Goal: Transaction & Acquisition: Purchase product/service

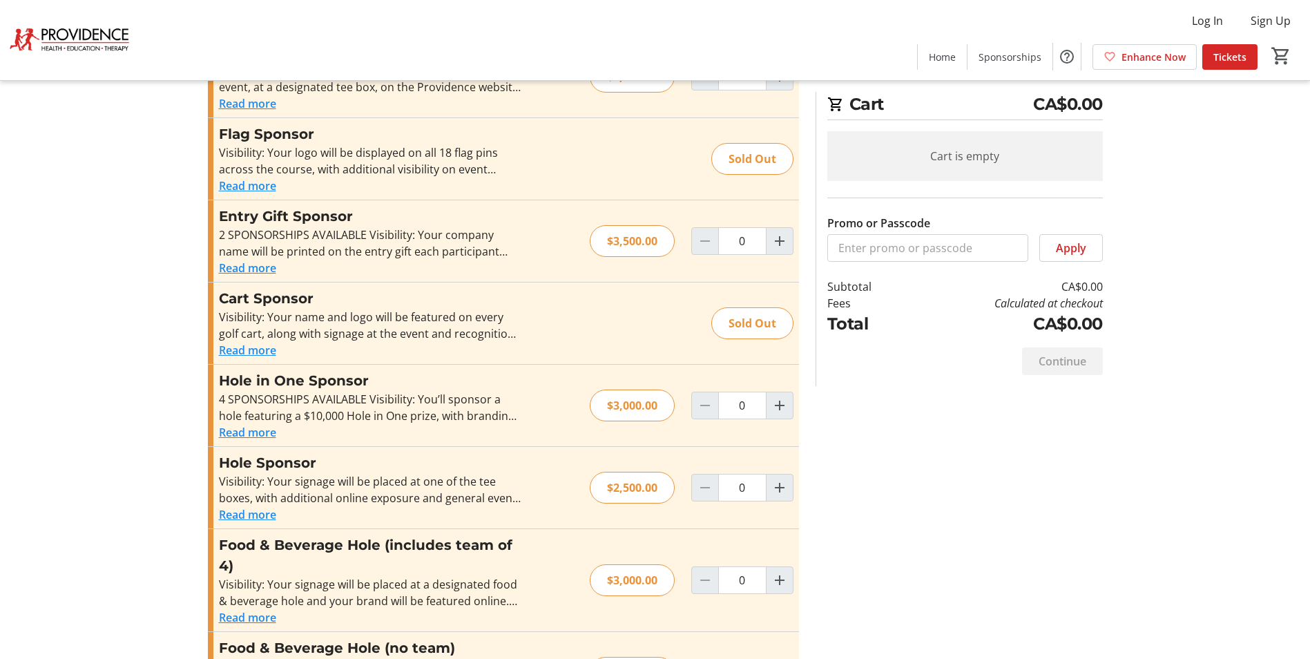
scroll to position [561, 0]
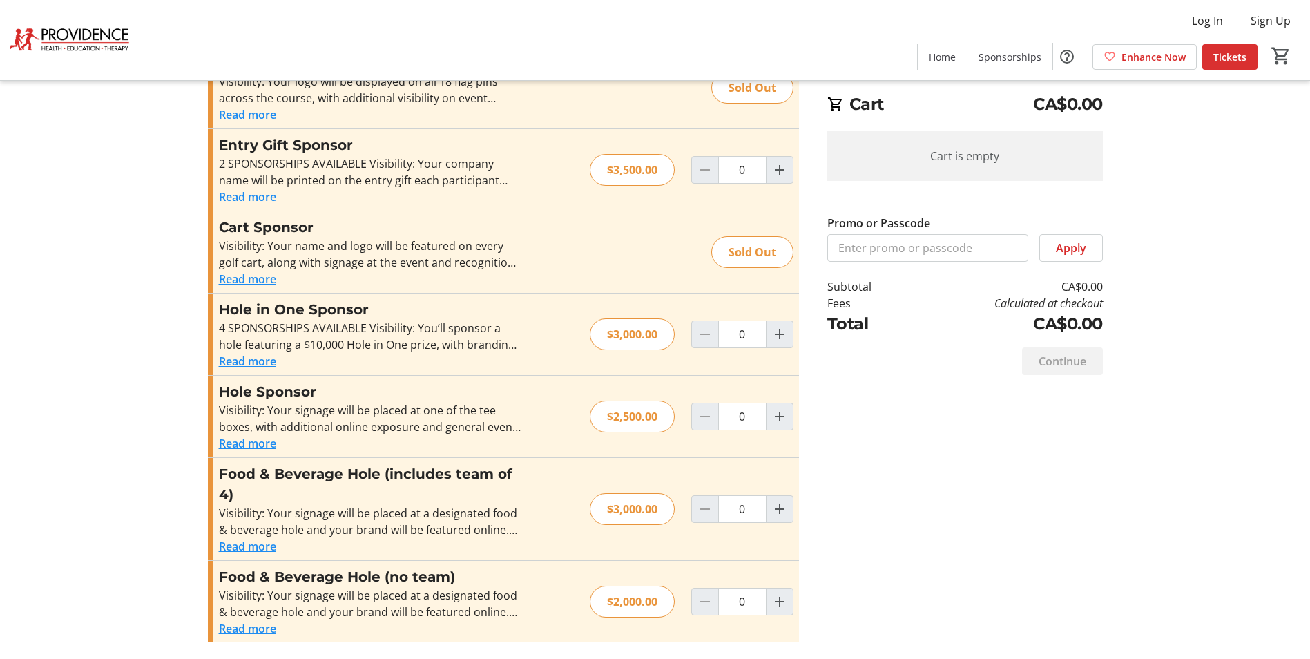
click at [1227, 61] on span "Tickets" at bounding box center [1230, 57] width 33 height 15
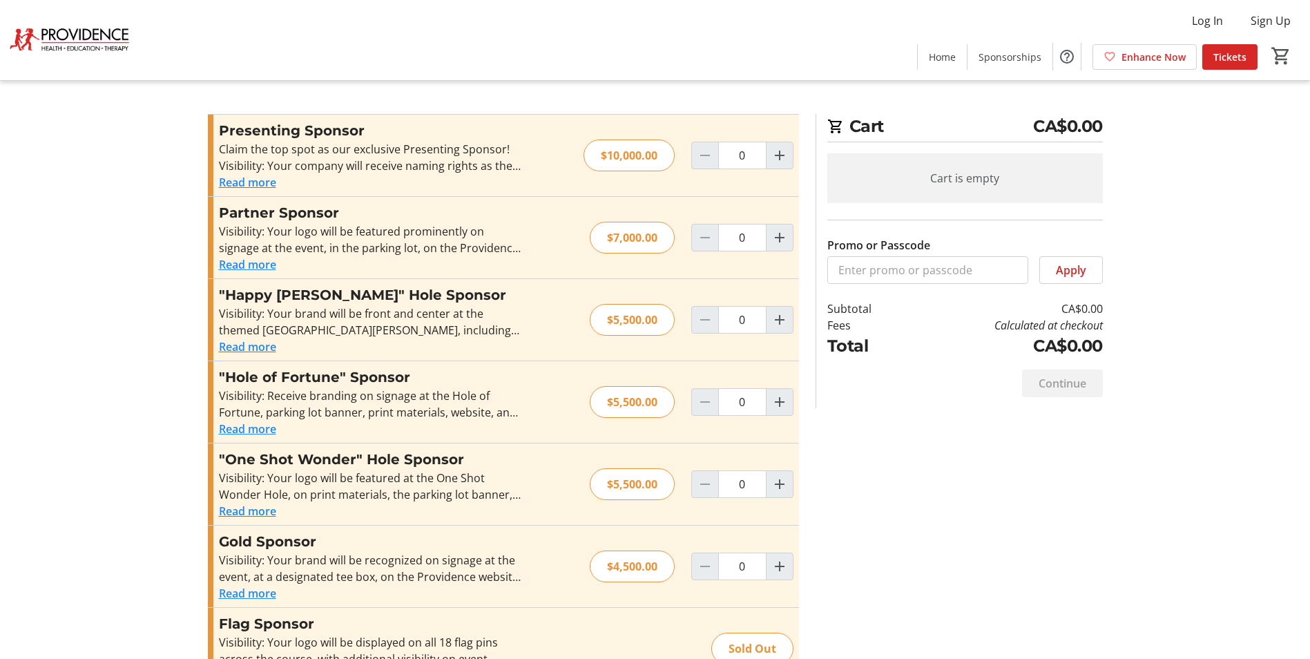
click at [935, 178] on div "Cart is empty" at bounding box center [966, 178] width 276 height 50
click at [875, 120] on h2 "Cart CA$0.00" at bounding box center [966, 128] width 276 height 28
click at [1168, 55] on span "Enhance Now" at bounding box center [1154, 57] width 64 height 15
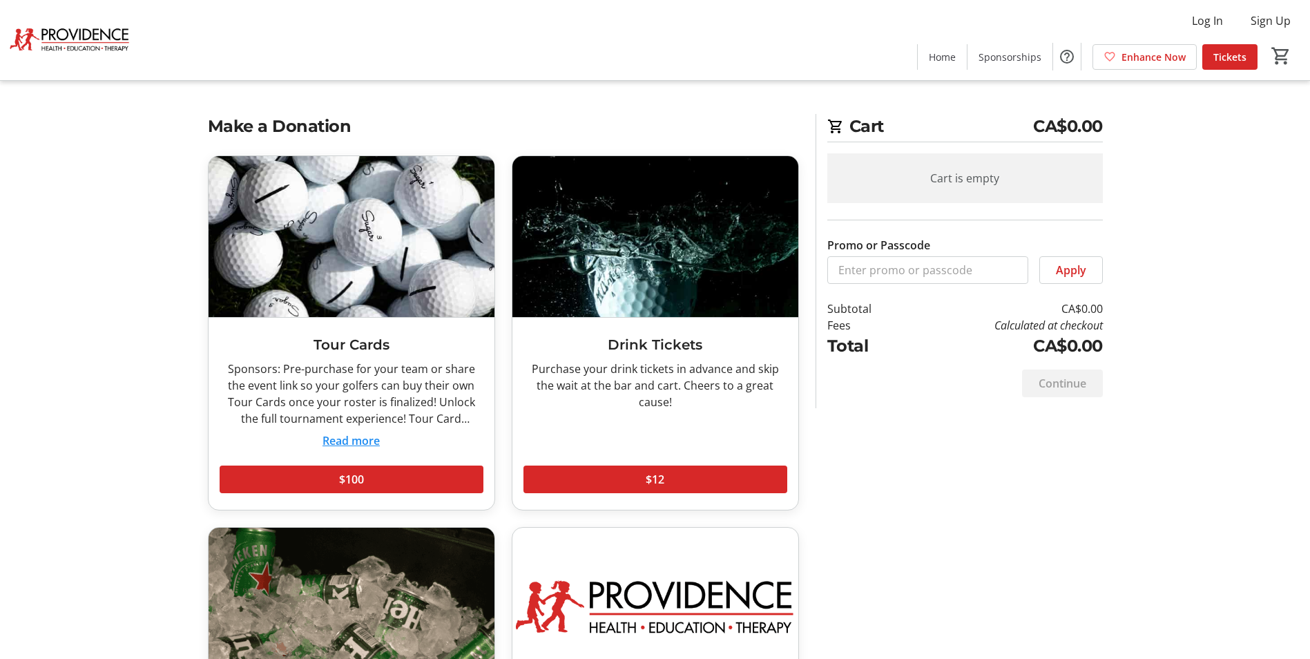
click at [347, 442] on button "Read more" at bounding box center [351, 440] width 57 height 17
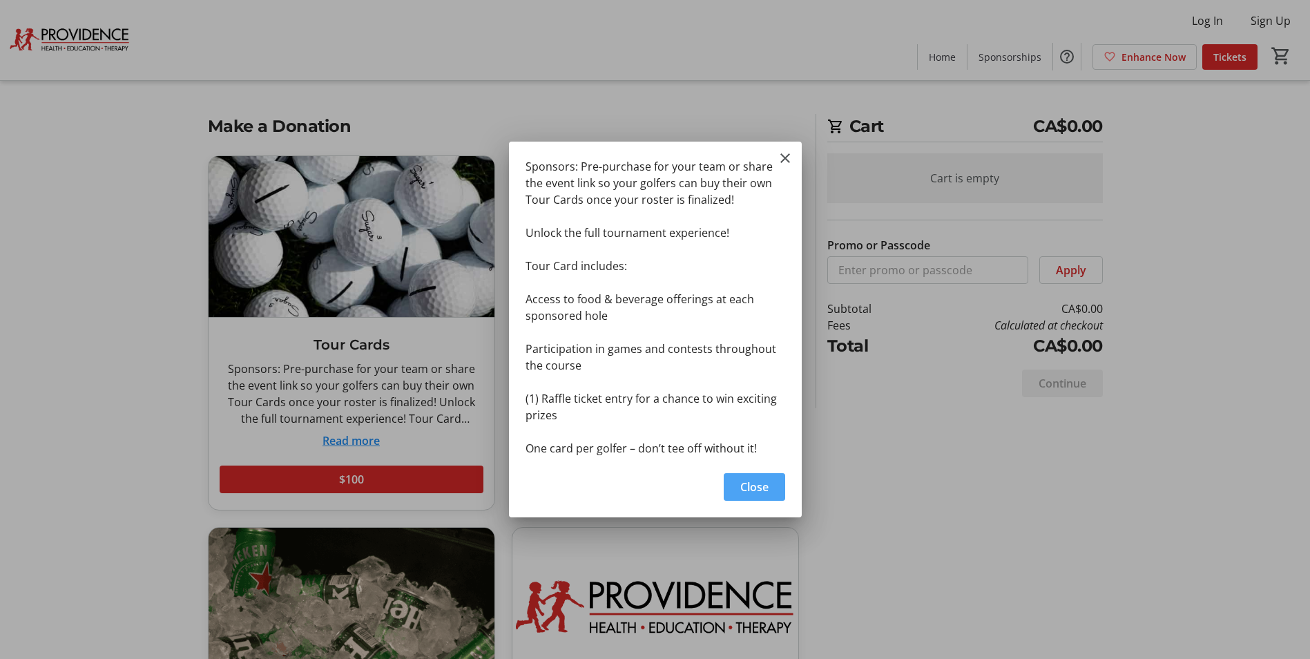
click at [753, 496] on span "button" at bounding box center [754, 486] width 61 height 33
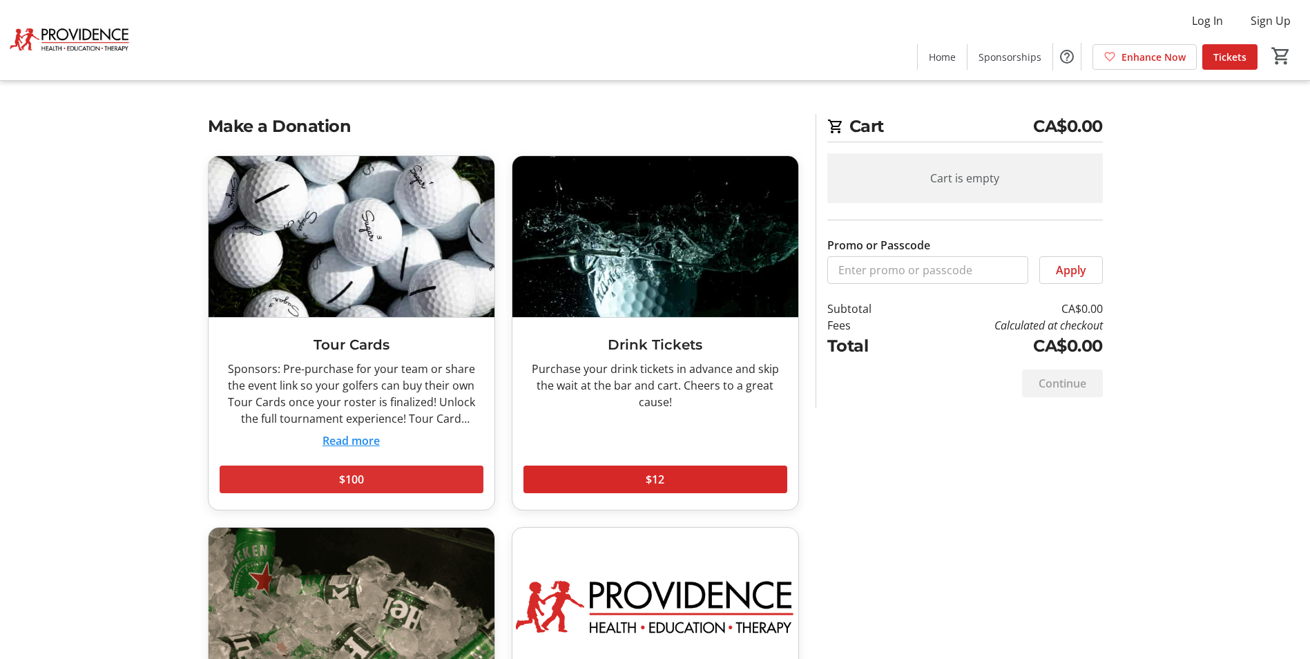
click at [394, 483] on span at bounding box center [352, 479] width 264 height 33
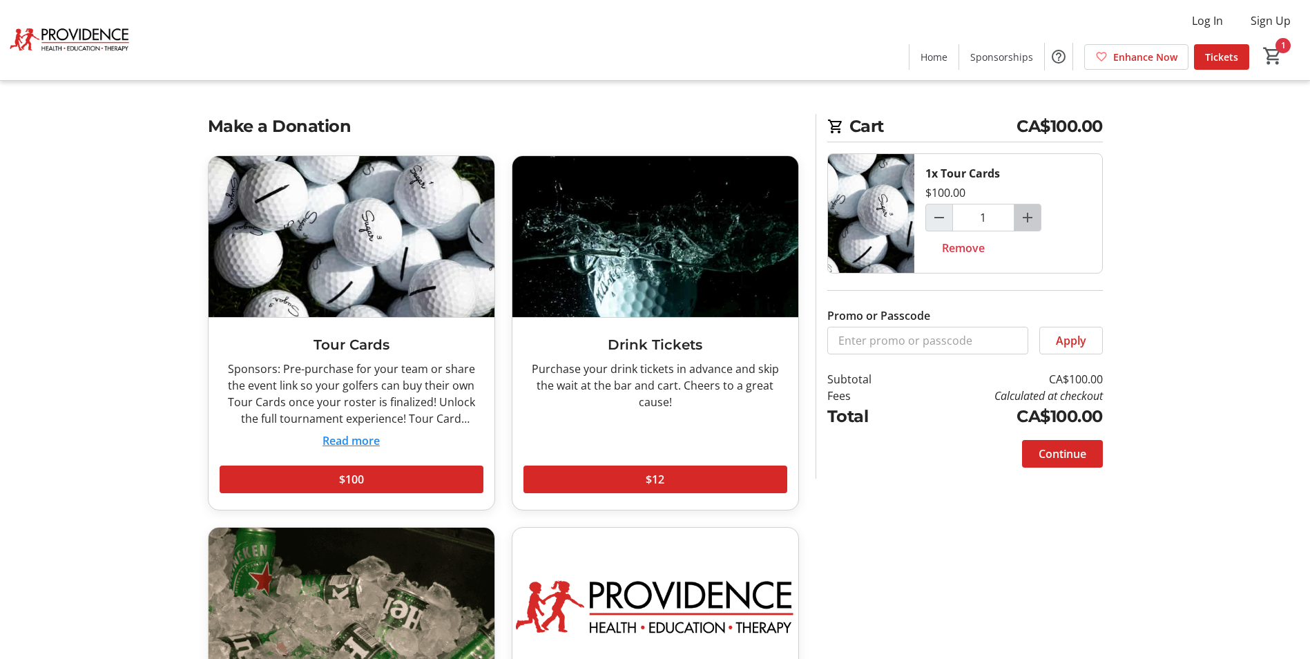
click at [1018, 218] on span "Increment by one" at bounding box center [1028, 217] width 26 height 26
type input "2"
click at [1020, 216] on mat-icon "Increment by one" at bounding box center [1028, 217] width 17 height 17
click at [1021, 216] on mat-icon "Increment by one" at bounding box center [1028, 217] width 17 height 17
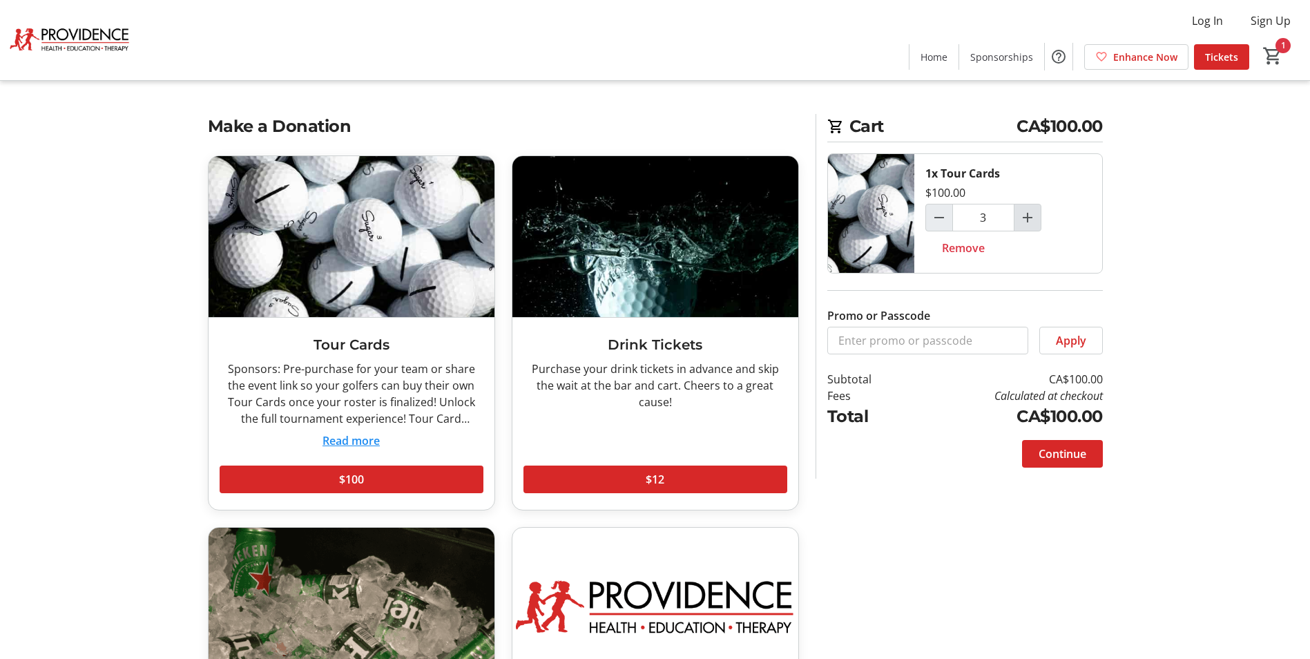
type input "4"
click at [1055, 447] on span "Continue" at bounding box center [1063, 454] width 48 height 17
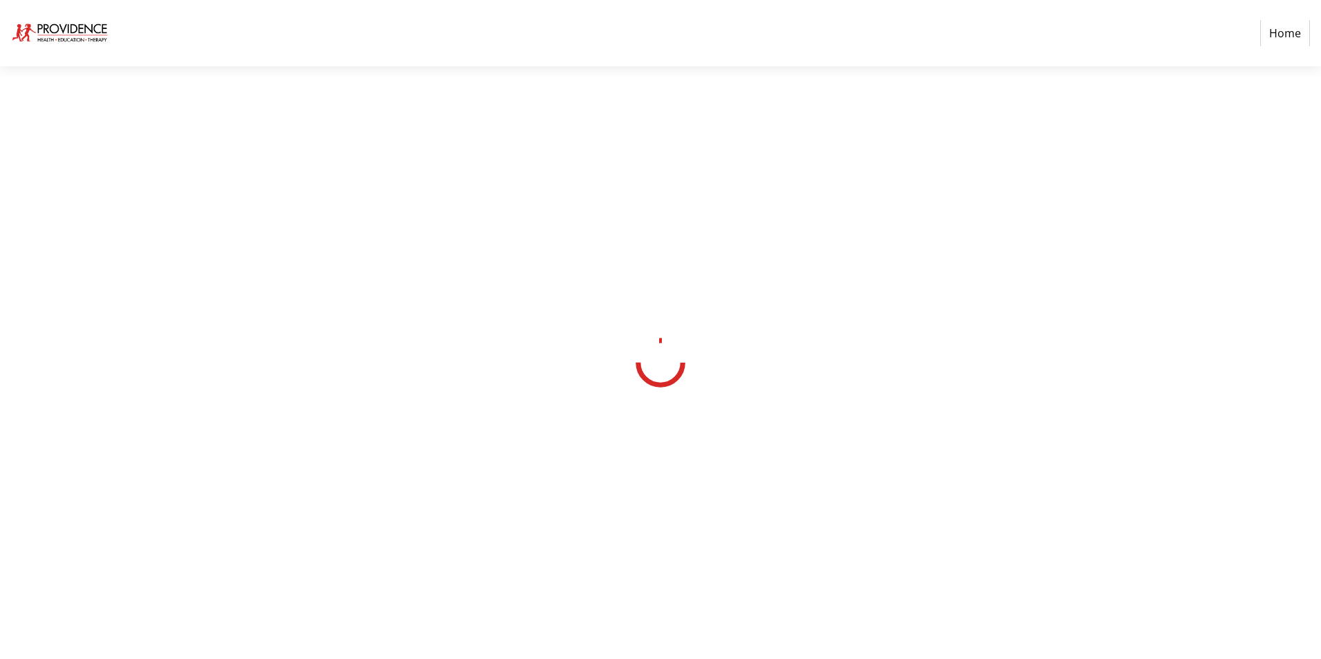
select select "CA"
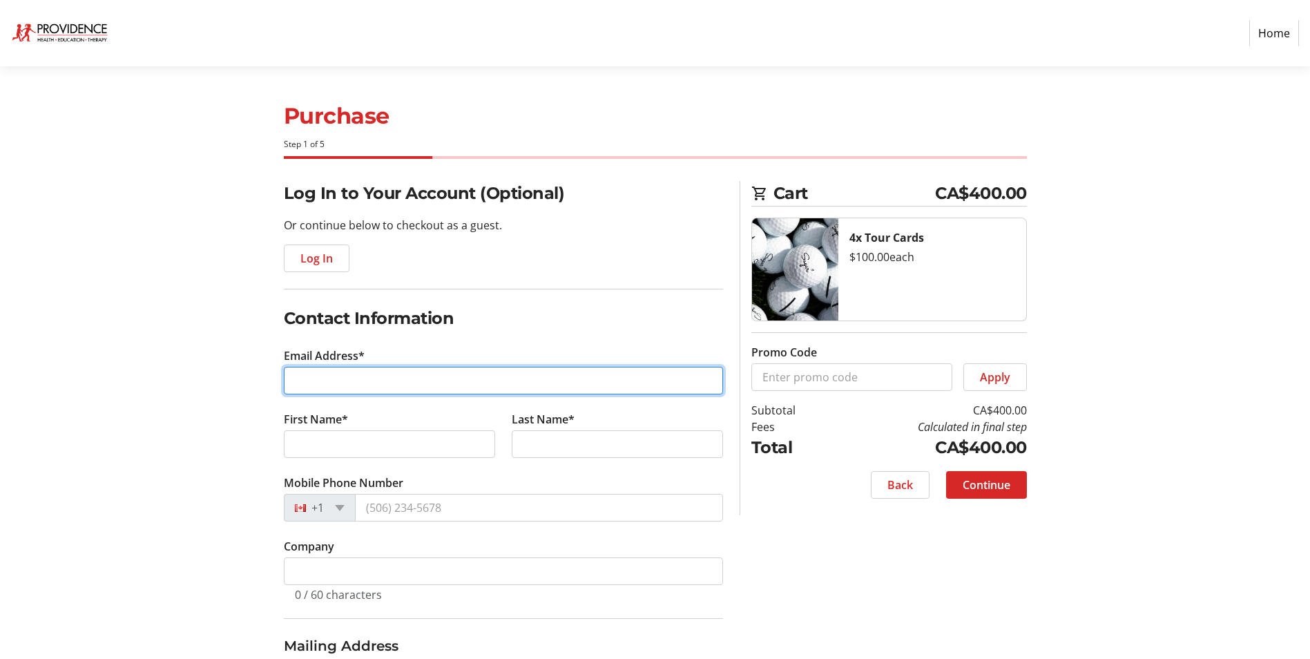
click at [332, 390] on input "Email Address*" at bounding box center [503, 381] width 439 height 28
type input "[PERSON_NAME][EMAIL_ADDRESS][PERSON_NAME][DOMAIN_NAME]"
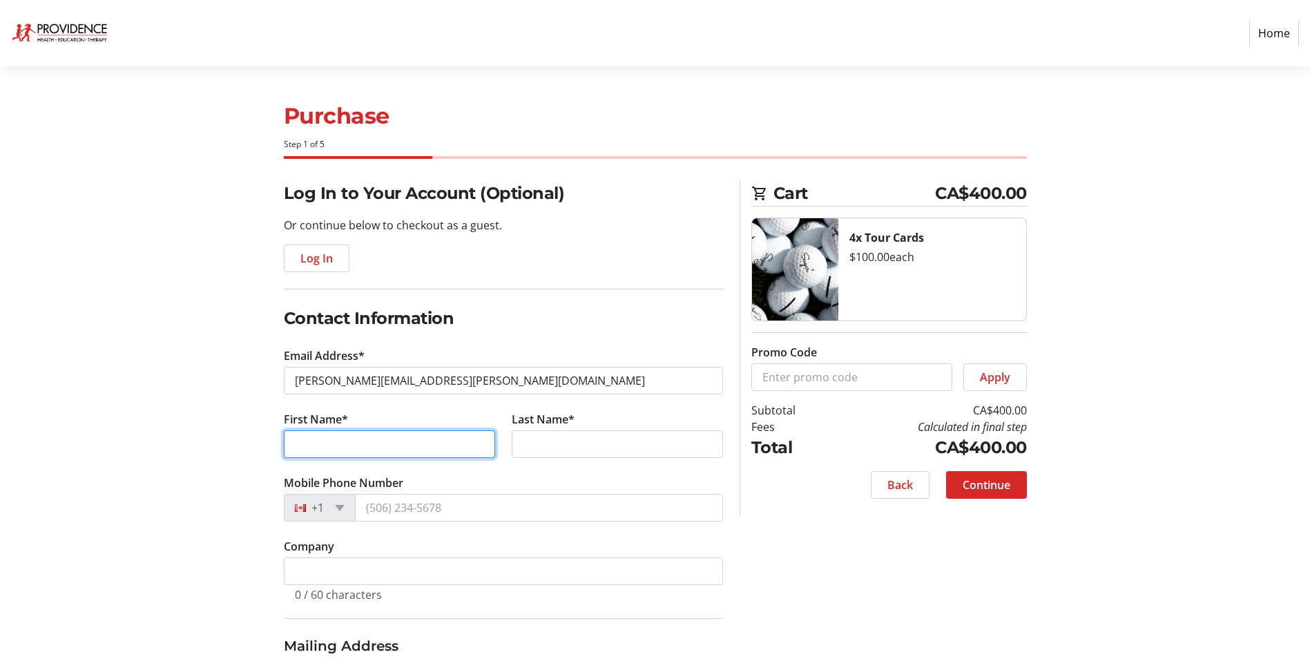
type input "[PERSON_NAME]"
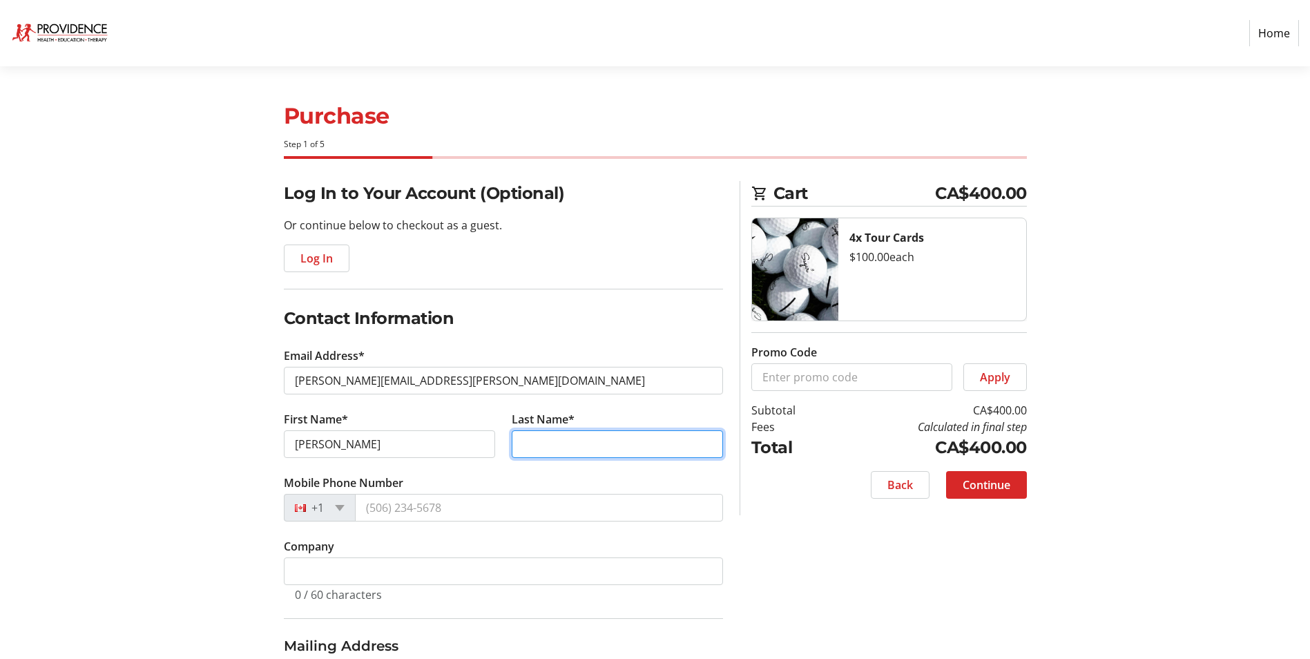
type input "[PERSON_NAME]"
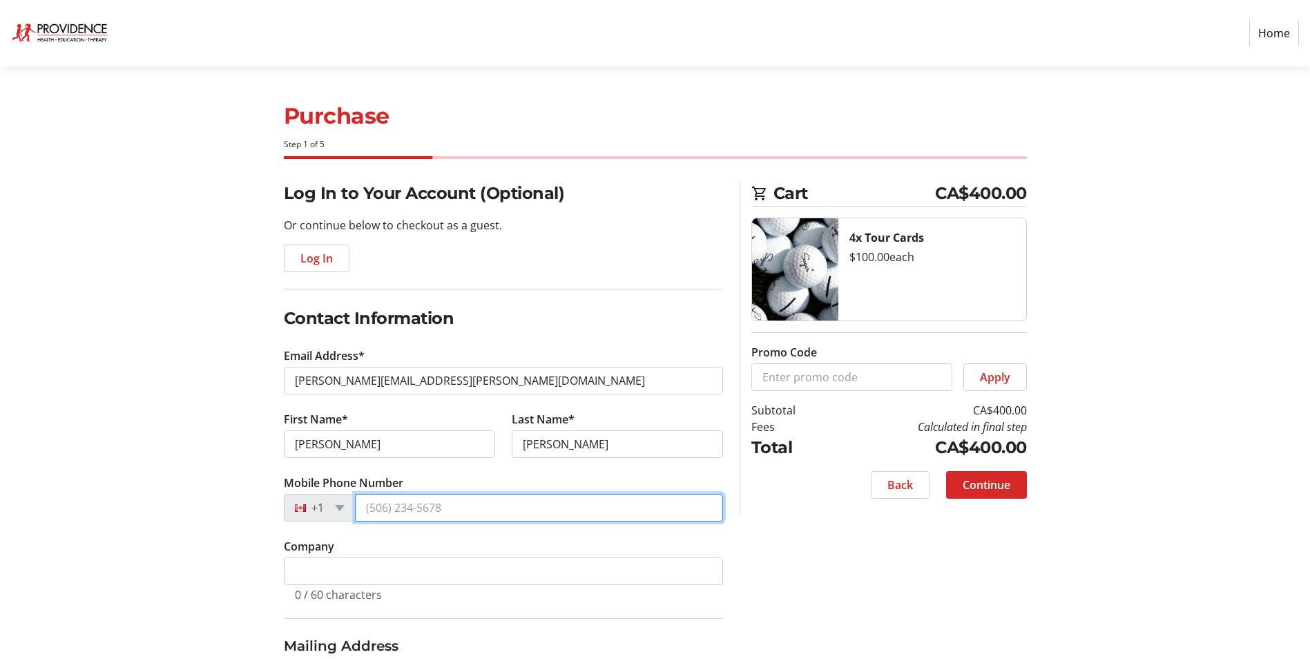
type input "[PHONE_NUMBER]"
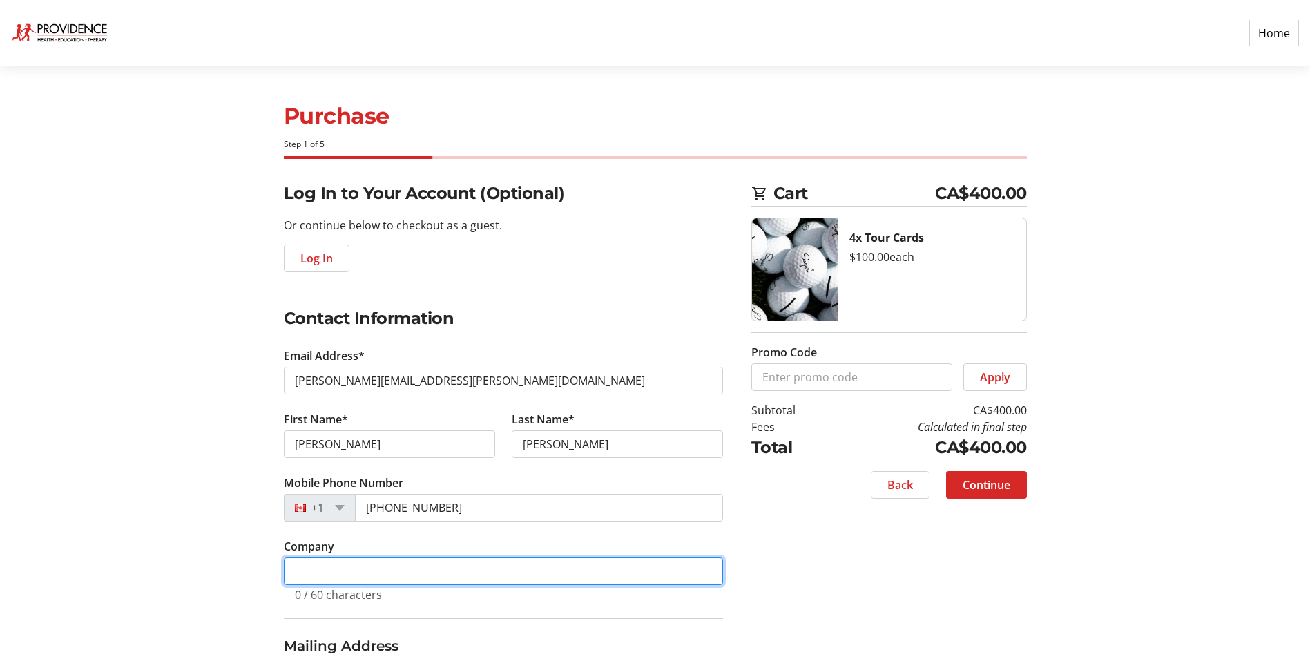
type input "Mattamy Homes [GEOGRAPHIC_DATA]"
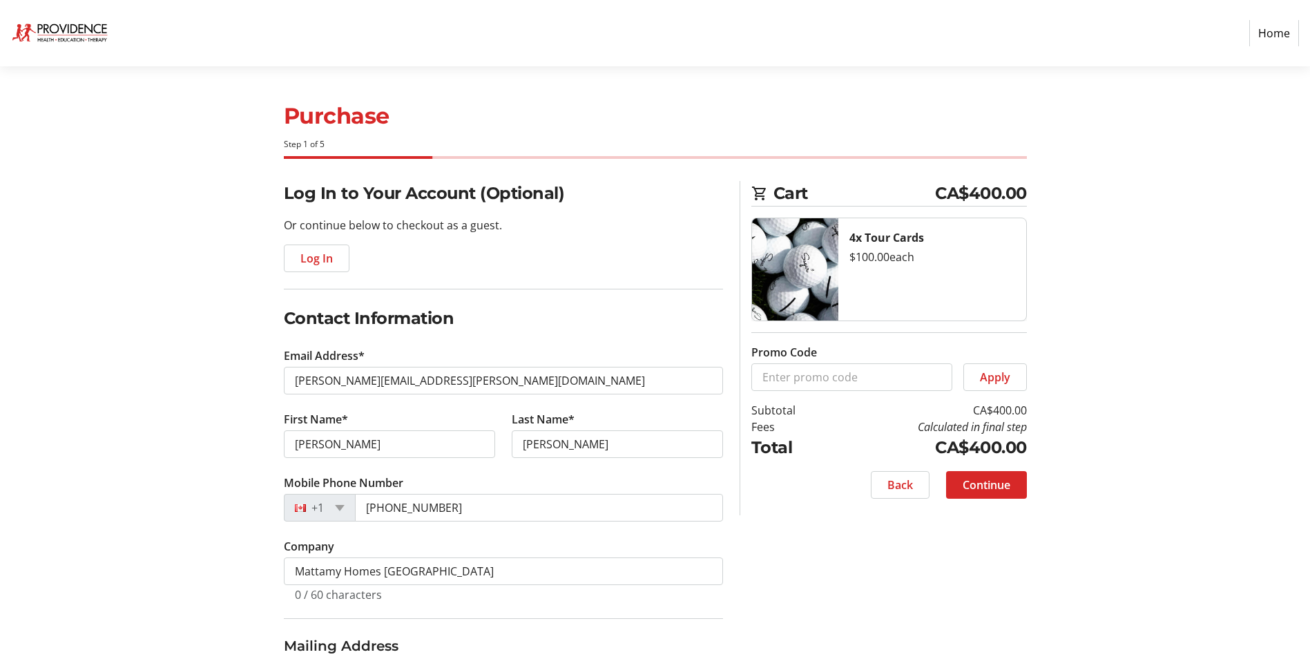
type input "[STREET_ADDRESS]"
type input "[GEOGRAPHIC_DATA]"
select select "AB"
type input "T2T 6S2"
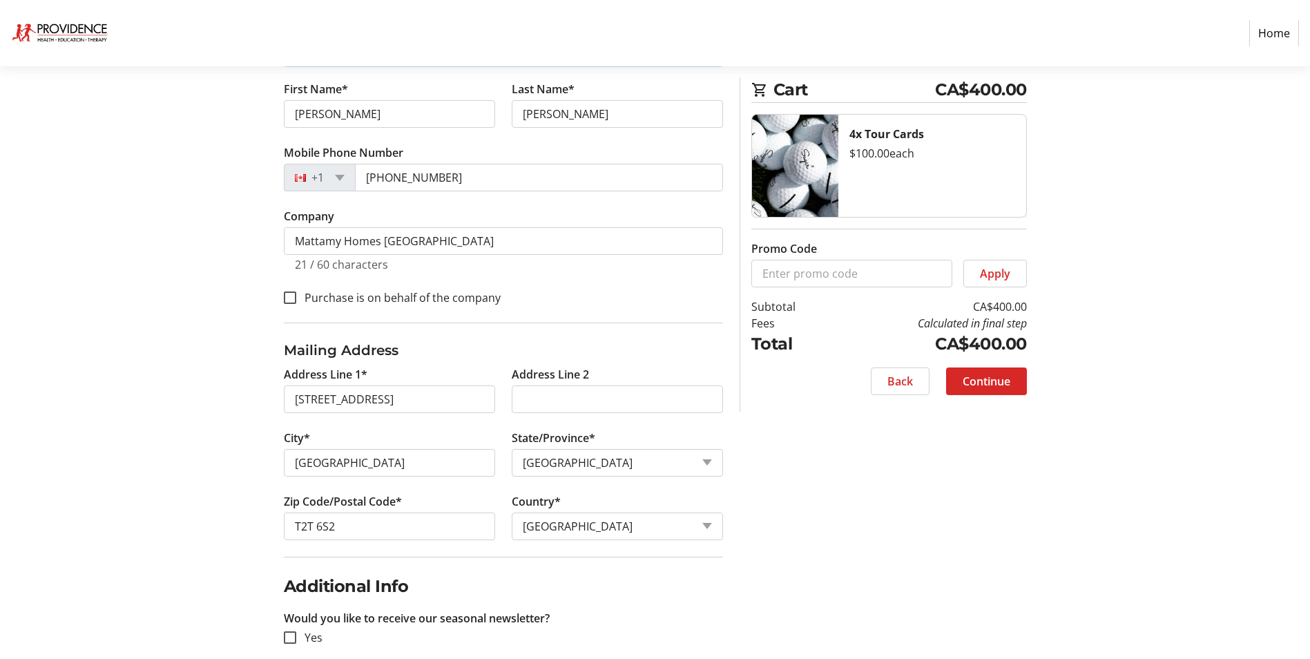
scroll to position [345, 0]
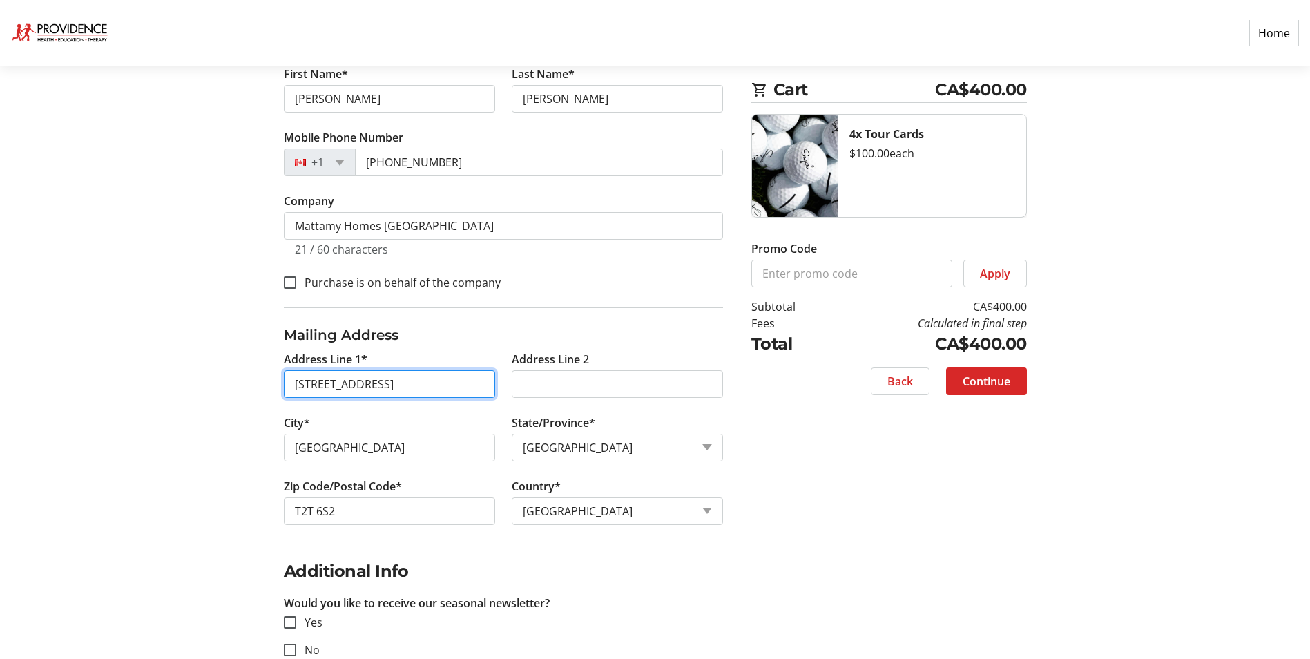
click at [419, 392] on input "[STREET_ADDRESS]" at bounding box center [389, 384] width 211 height 28
drag, startPoint x: 419, startPoint y: 388, endPoint x: 192, endPoint y: 381, distance: 226.7
click at [192, 381] on section "Purchase Step 1 of 5 Cart CA$400.00 4x Tour Cards $100.00 each Promo Code Apply…" at bounding box center [655, 206] width 1310 height 971
type input "[STREET_ADDRESS]"
type input "T1Y 7B5"
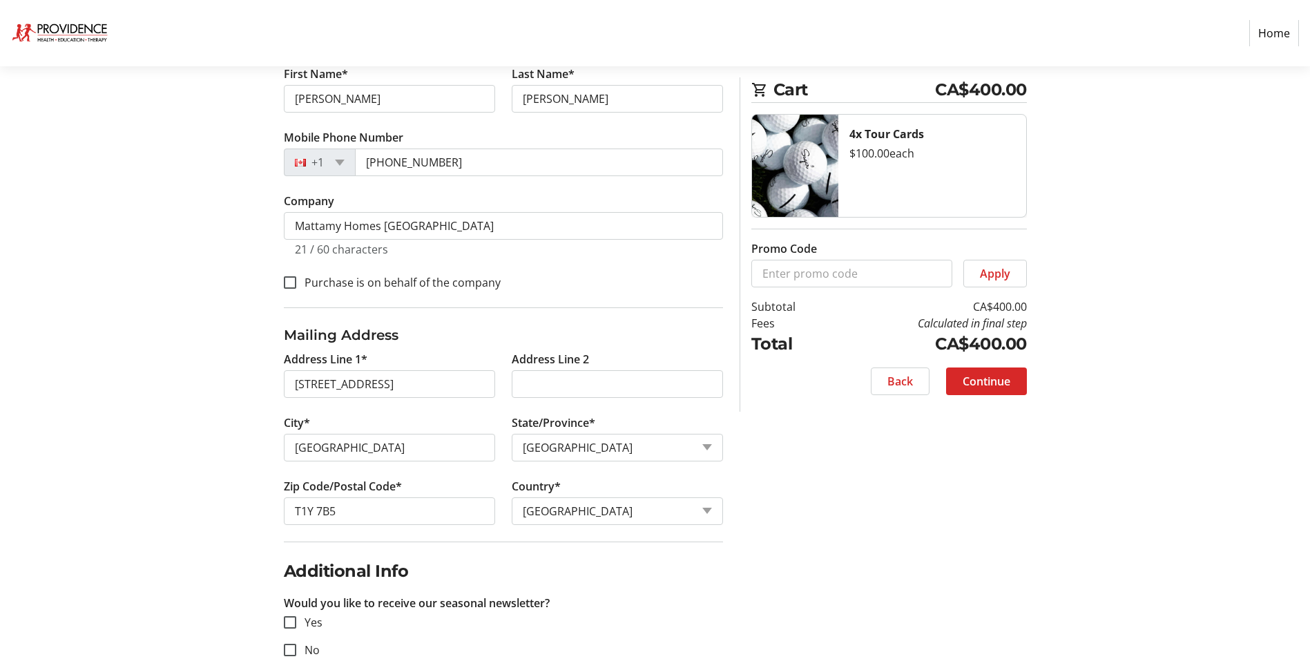
click at [273, 479] on div "Log In to Your Account (Optional) Or continue below to checkout as a guest. Log…" at bounding box center [656, 264] width 912 height 856
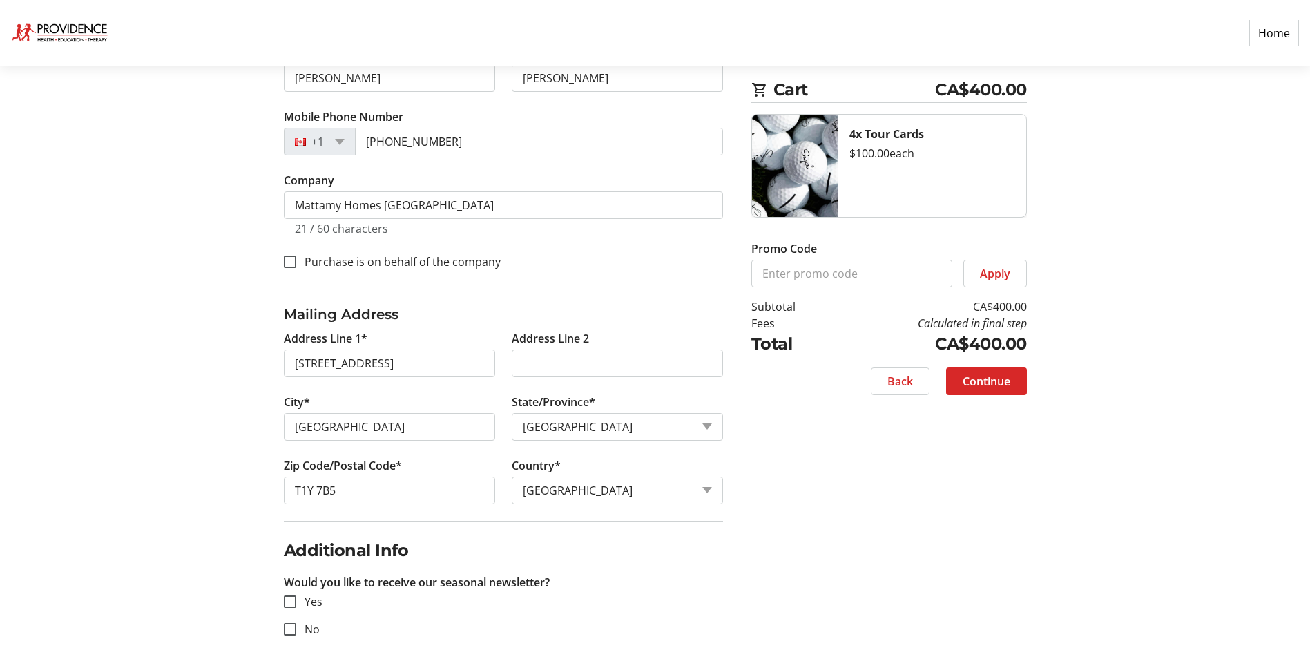
scroll to position [378, 0]
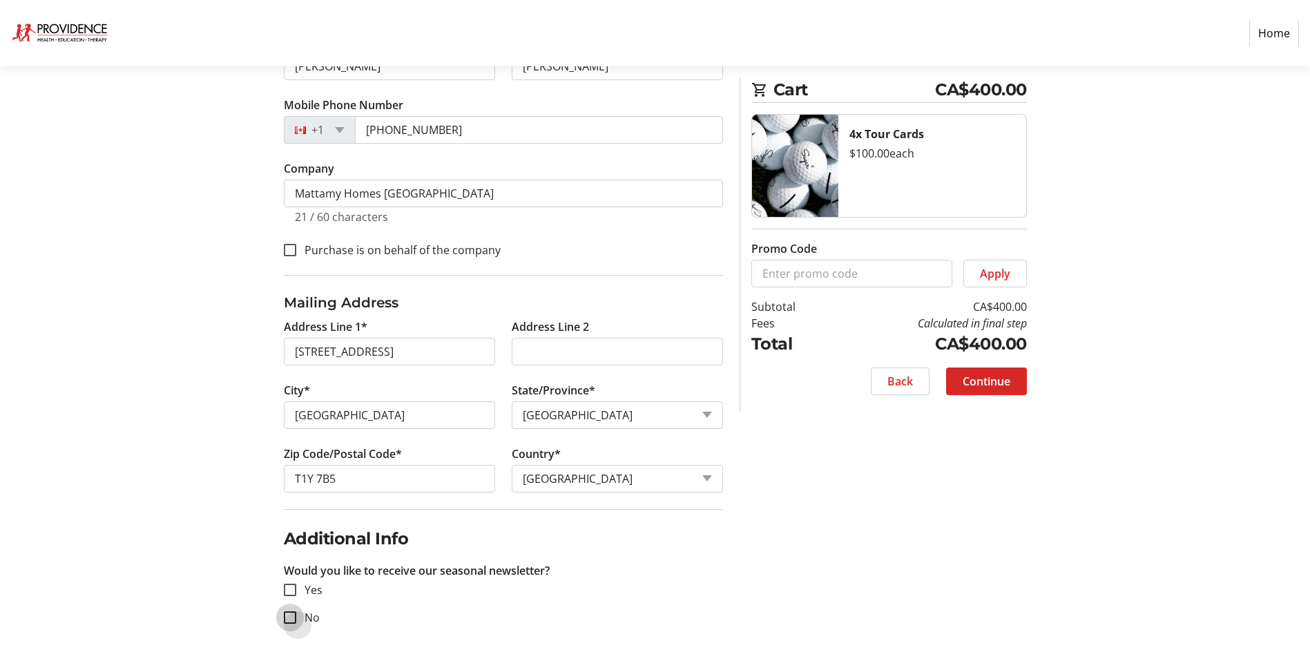
click at [293, 617] on input "No" at bounding box center [290, 617] width 12 height 12
checkbox input "true"
click at [821, 487] on div "Log In to Your Account (Optional) Or continue below to checkout as a guest. Log…" at bounding box center [656, 231] width 912 height 856
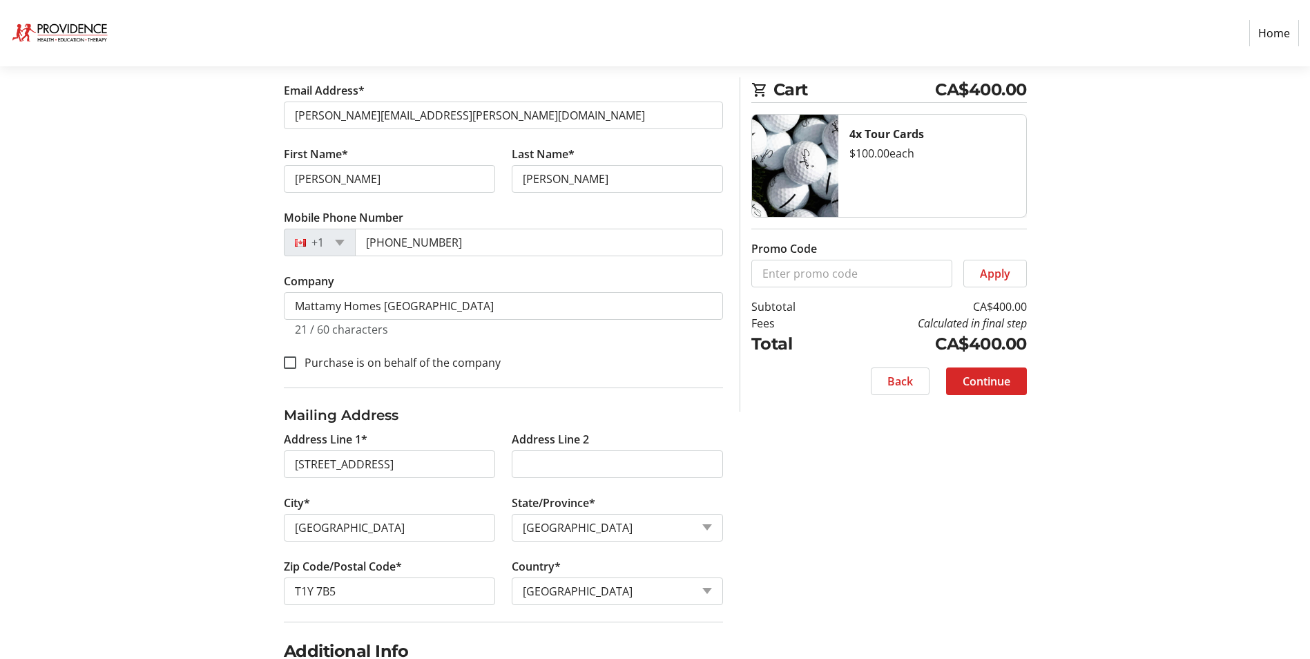
scroll to position [276, 0]
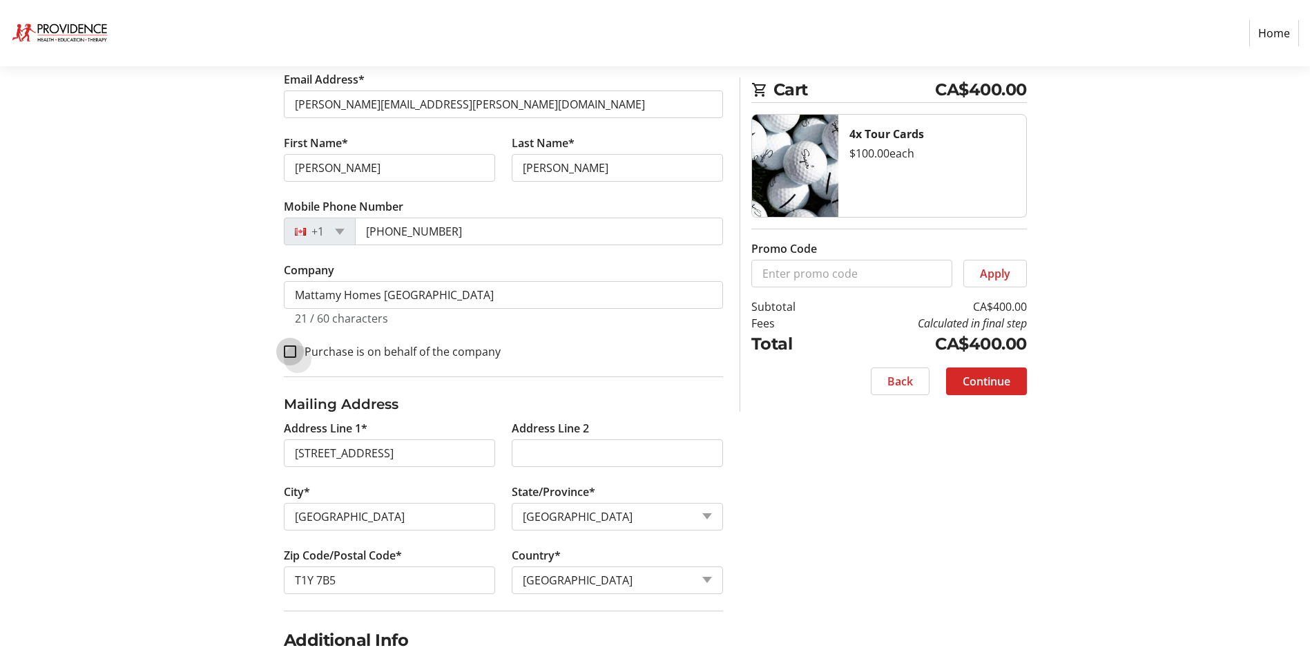
click at [286, 350] on input "Purchase is on behalf of the company" at bounding box center [290, 351] width 12 height 12
checkbox input "true"
click at [969, 370] on span at bounding box center [986, 381] width 81 height 33
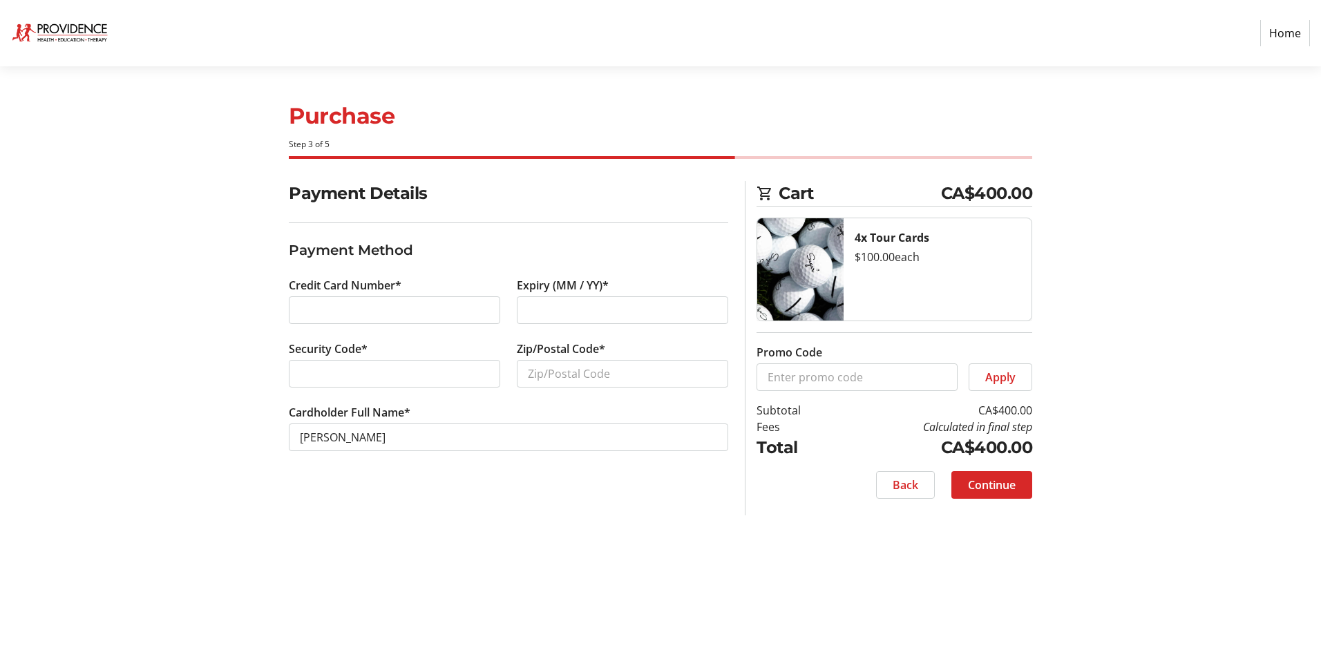
click at [374, 296] on div at bounding box center [394, 310] width 211 height 28
type input "T3E 4L1"
click at [987, 484] on span "Continue" at bounding box center [992, 485] width 48 height 17
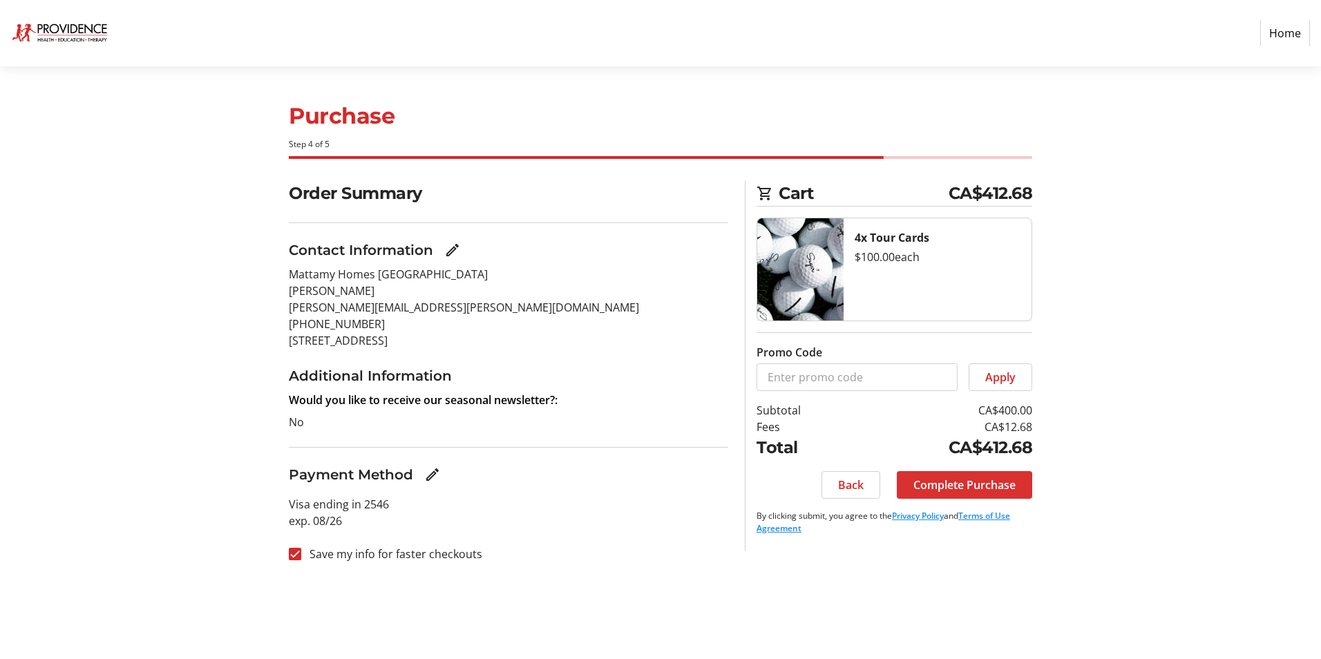
click at [962, 481] on span "Complete Purchase" at bounding box center [964, 485] width 102 height 17
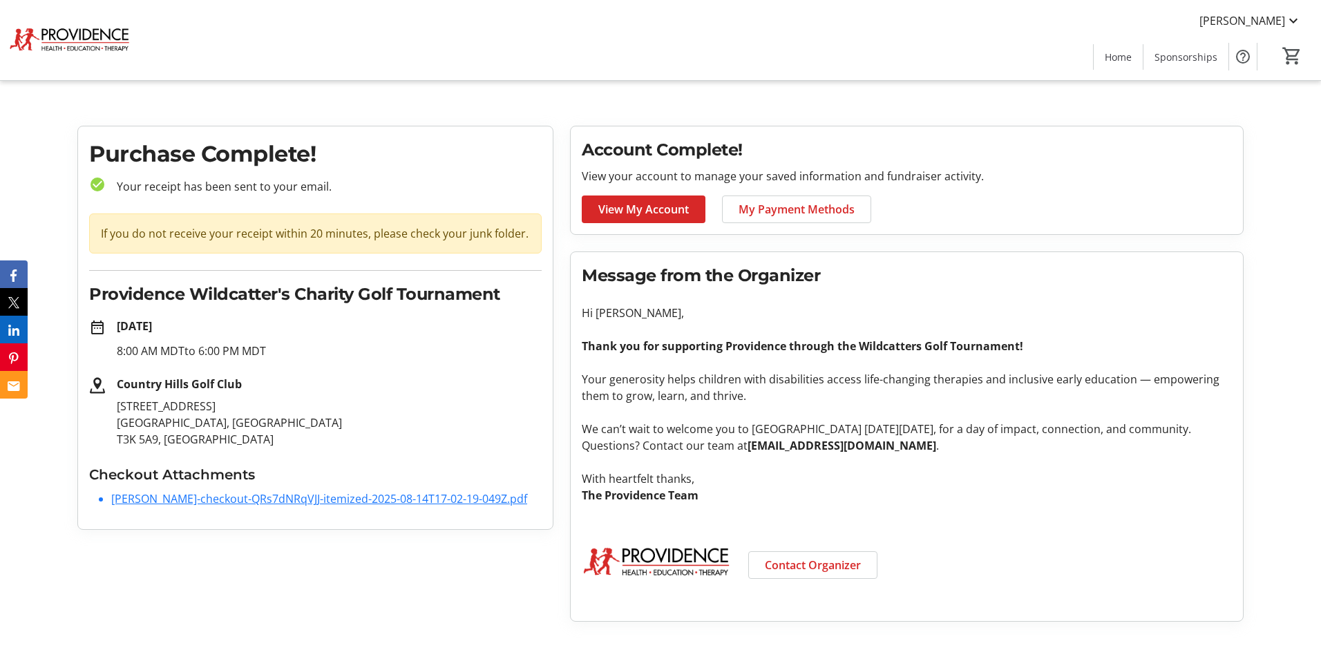
click at [323, 496] on link "[PERSON_NAME]-checkout-QRs7dNRqVJJ-itemized-2025-08-14T17-02-19-049Z.pdf" at bounding box center [319, 498] width 416 height 15
